Goal: Check status: Check status

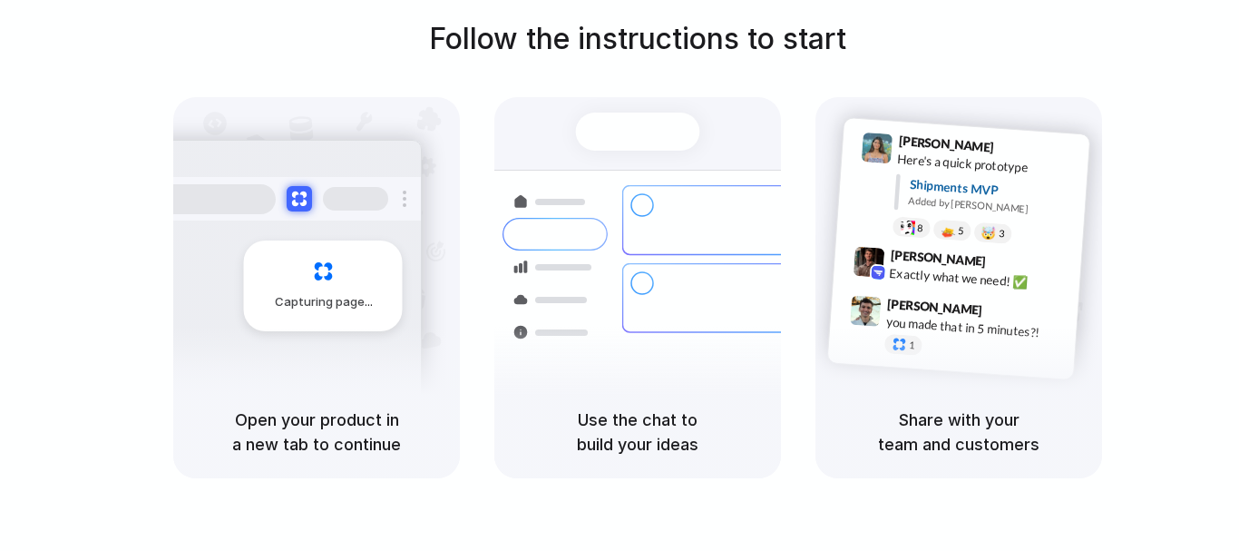
click at [323, 300] on span "Capturing page" at bounding box center [325, 302] width 101 height 18
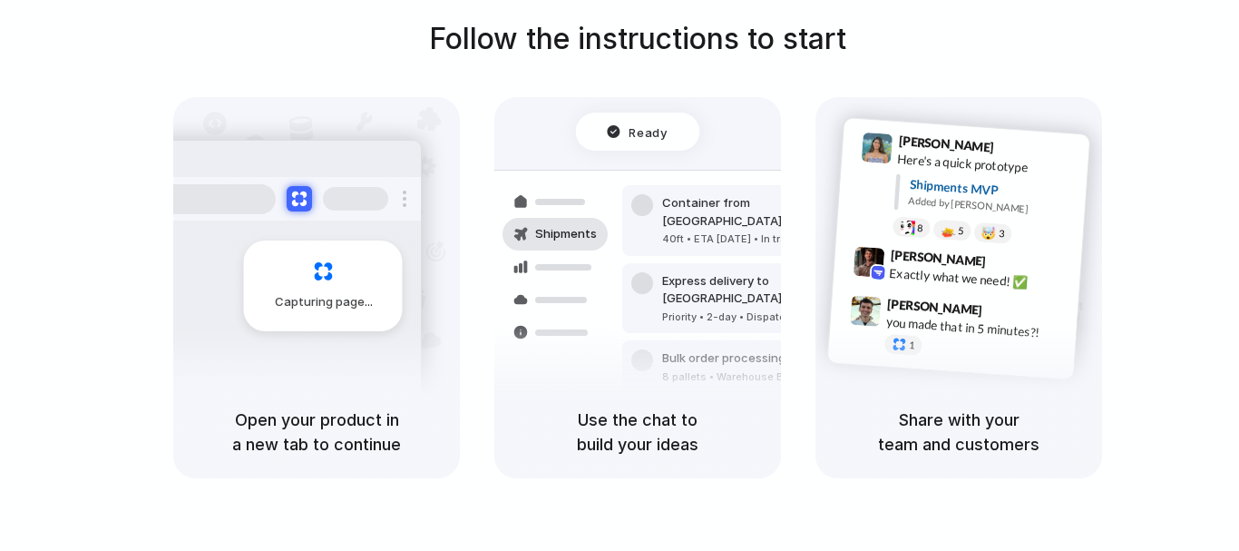
click at [683, 231] on div "40ft • ETA [DATE] • In transit" at bounding box center [760, 238] width 196 height 15
click at [646, 145] on div "Ready" at bounding box center [638, 131] width 124 height 38
